Goal: Task Accomplishment & Management: Complete application form

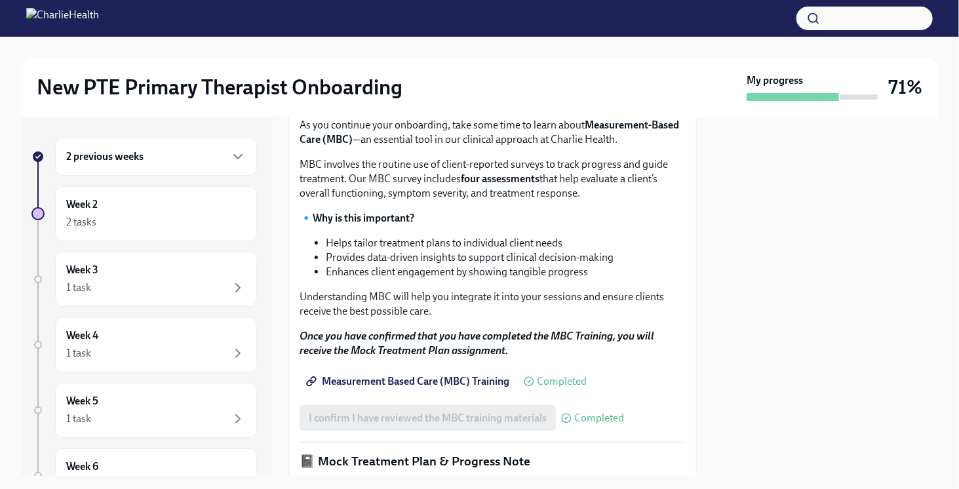
scroll to position [592, 0]
click at [345, 71] on button "I confirm I have completed ALL assigned courses" at bounding box center [418, 58] width 239 height 26
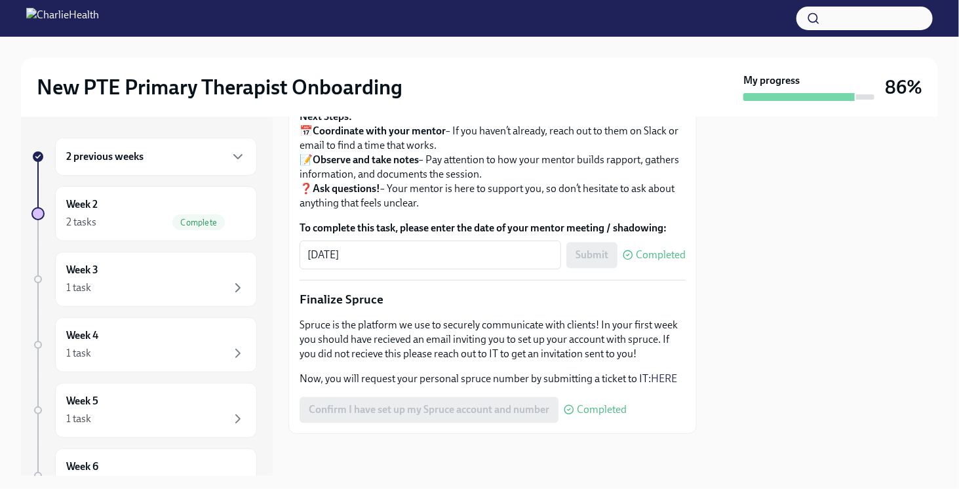
scroll to position [1588, 0]
click at [188, 275] on div "Week 3 1 task" at bounding box center [156, 279] width 180 height 33
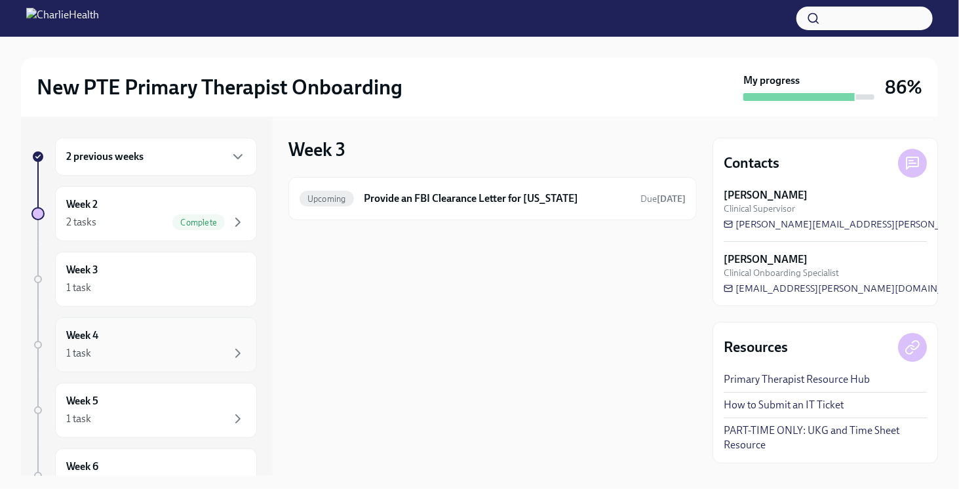
click at [182, 318] on div "Week 4 1 task" at bounding box center [156, 344] width 202 height 55
click at [173, 394] on div "Week 5 1 task" at bounding box center [156, 410] width 180 height 33
click at [204, 289] on div "1 task" at bounding box center [156, 288] width 180 height 16
click at [380, 212] on div "Upcoming Provide an FBI Clearance Letter for [US_STATE] Due [DATE]" at bounding box center [492, 198] width 408 height 43
click at [380, 206] on div "Upcoming Provide an FBI Clearance Letter for [US_STATE] Due [DATE]" at bounding box center [492, 198] width 386 height 21
